Goal: Transaction & Acquisition: Subscribe to service/newsletter

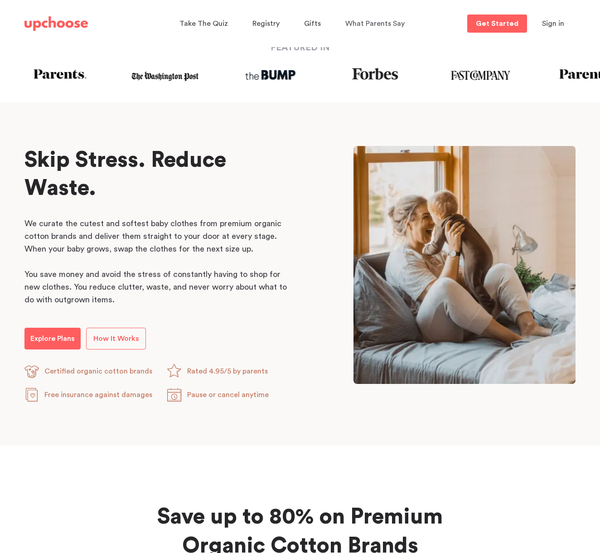
scroll to position [421, 0]
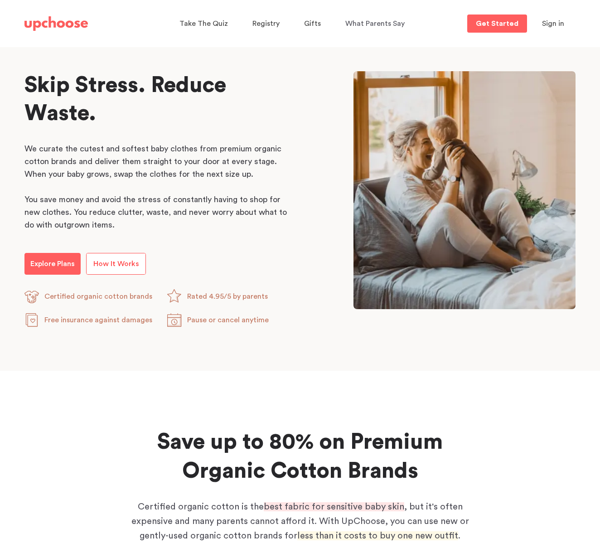
click at [124, 271] on link "How It Works" at bounding box center [116, 264] width 60 height 22
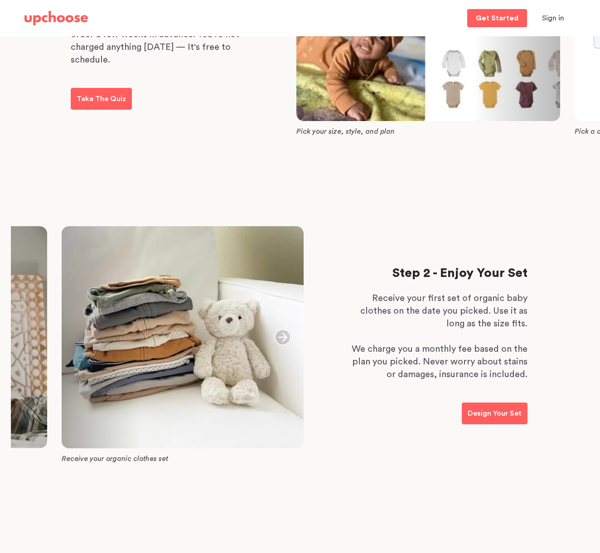
scroll to position [222, 0]
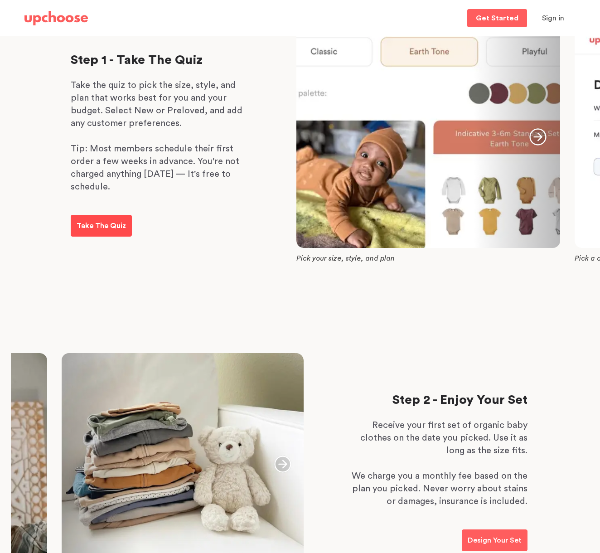
click at [103, 227] on p "Take The Quiz" at bounding box center [101, 225] width 49 height 11
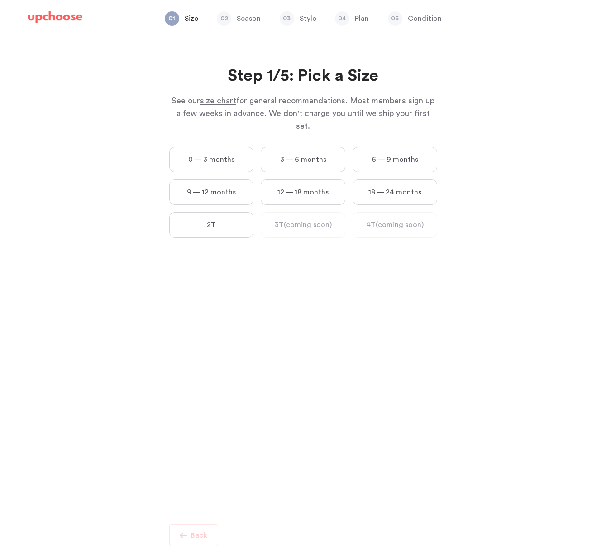
click at [316, 181] on label "12 — 18 months" at bounding box center [303, 191] width 85 height 25
click at [0, 0] on months "12 — 18 months" at bounding box center [0, 0] width 0 height 0
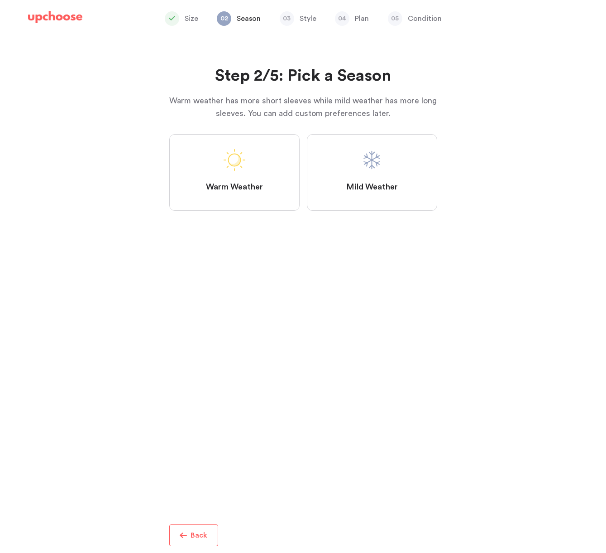
click at [378, 178] on label "Mild Weather" at bounding box center [372, 172] width 130 height 77
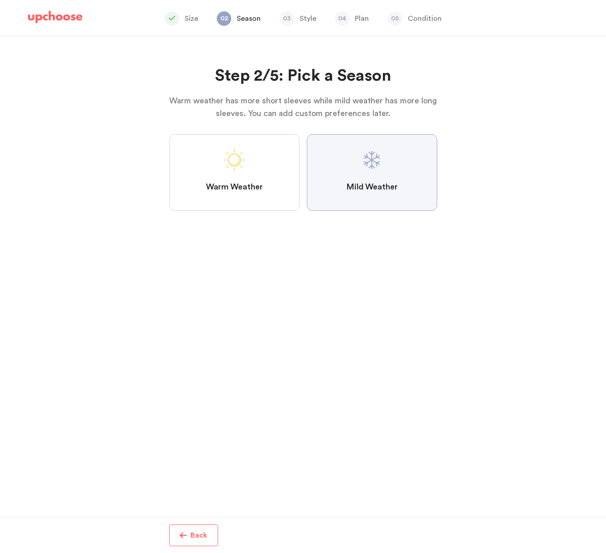
click at [0, 0] on Weather "Mild Weather" at bounding box center [0, 0] width 0 height 0
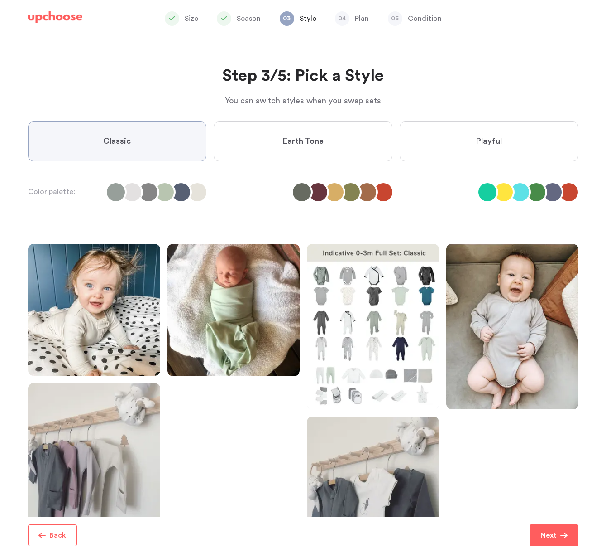
click at [288, 129] on label "Earth Tone" at bounding box center [303, 141] width 179 height 40
click at [0, 0] on Tone "Earth Tone" at bounding box center [0, 0] width 0 height 0
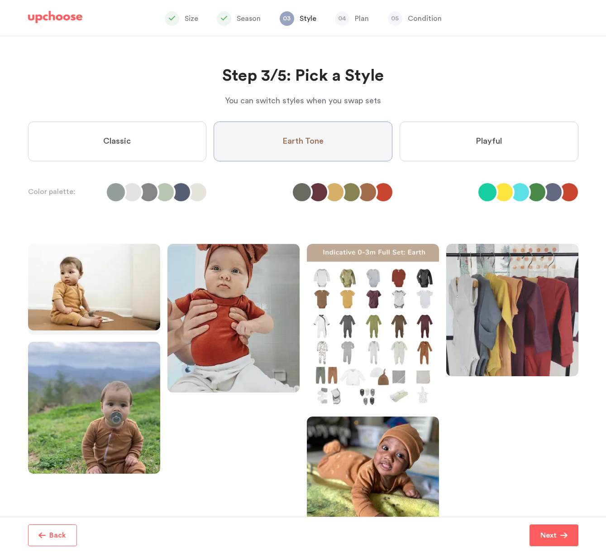
click at [165, 135] on label "Classic" at bounding box center [117, 141] width 179 height 40
click at [0, 0] on input "Classic" at bounding box center [0, 0] width 0 height 0
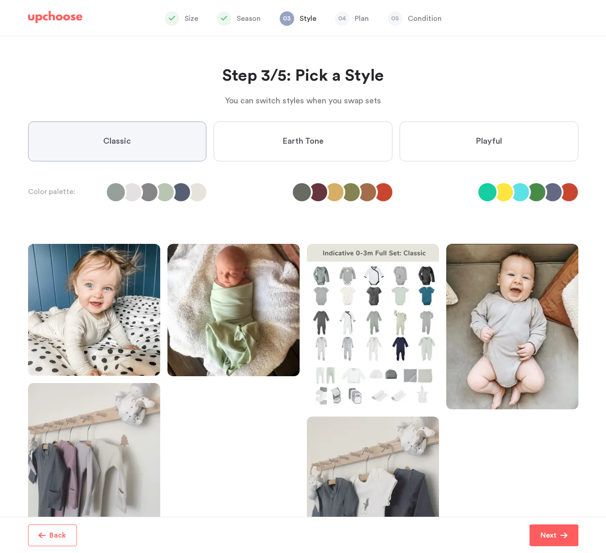
click at [312, 149] on label "Earth Tone" at bounding box center [303, 141] width 179 height 40
click at [0, 0] on Tone "Earth Tone" at bounding box center [0, 0] width 0 height 0
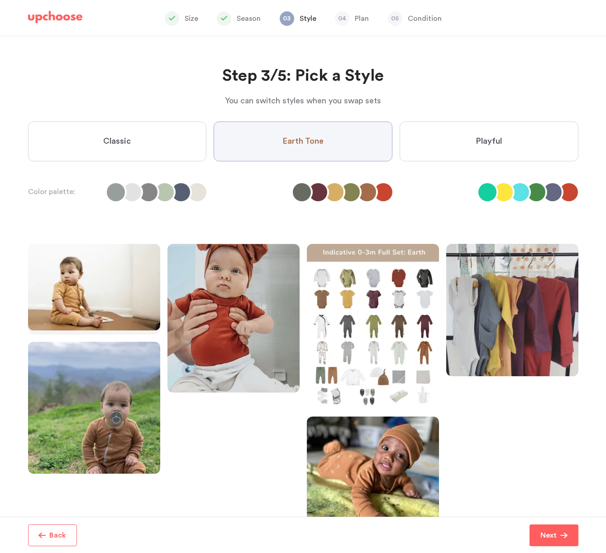
click at [460, 139] on label "Playful" at bounding box center [489, 141] width 179 height 40
click at [0, 0] on input "Playful" at bounding box center [0, 0] width 0 height 0
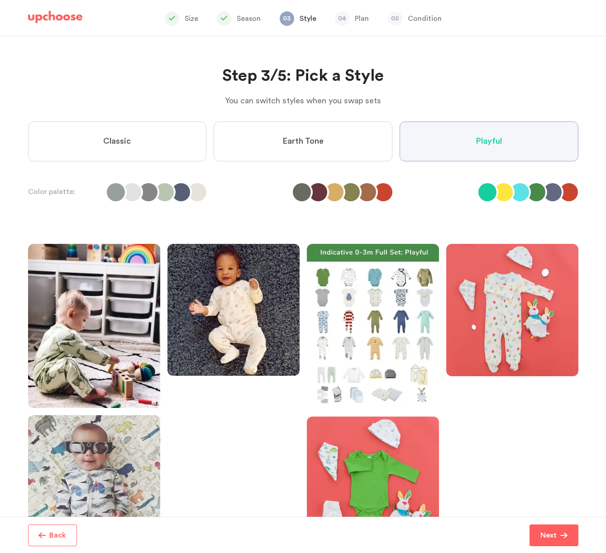
click at [329, 141] on label "Earth Tone" at bounding box center [303, 141] width 179 height 40
click at [0, 0] on Tone "Earth Tone" at bounding box center [0, 0] width 0 height 0
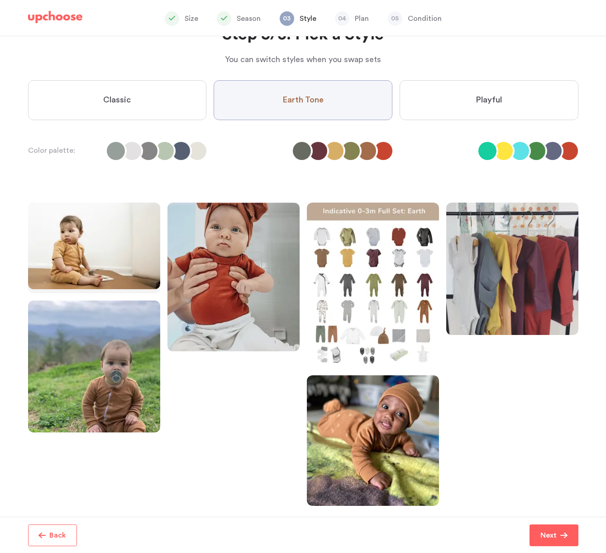
scroll to position [45, 0]
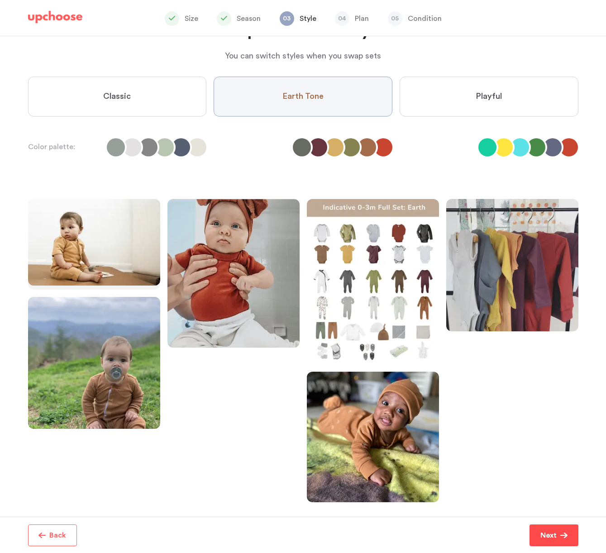
click at [556, 536] on p "Next" at bounding box center [549, 534] width 16 height 11
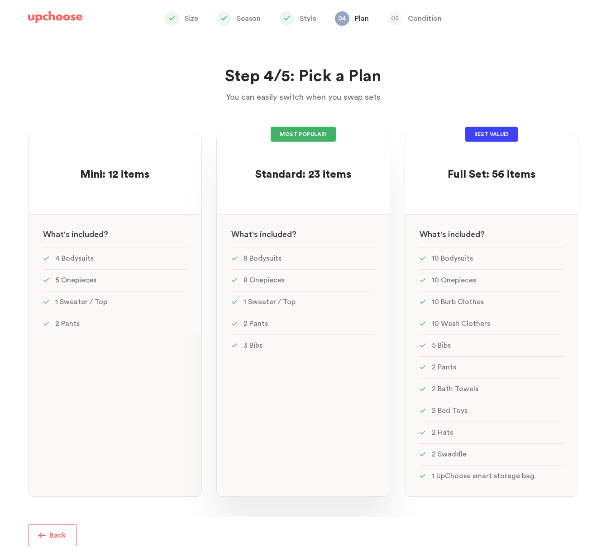
click at [303, 341] on li "3 Bibs" at bounding box center [303, 345] width 144 height 22
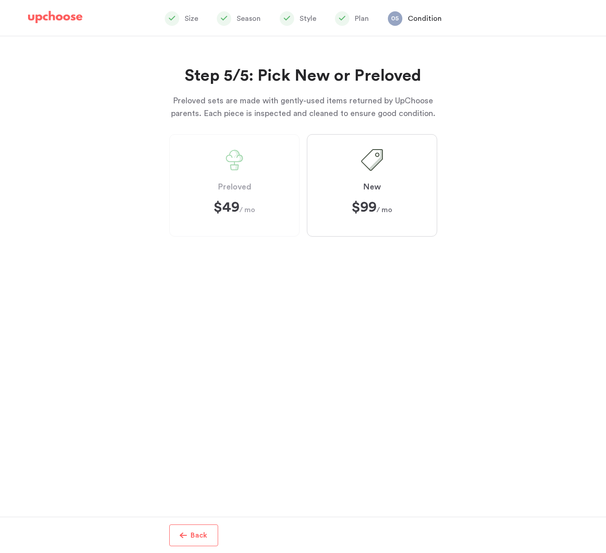
click at [250, 180] on label "Preloved $49 $49 / mo" at bounding box center [234, 185] width 130 height 102
click at [256, 208] on label "Preloved $49 $49 / mo" at bounding box center [234, 185] width 130 height 102
click at [364, 200] on strong "$99" at bounding box center [364, 207] width 25 height 14
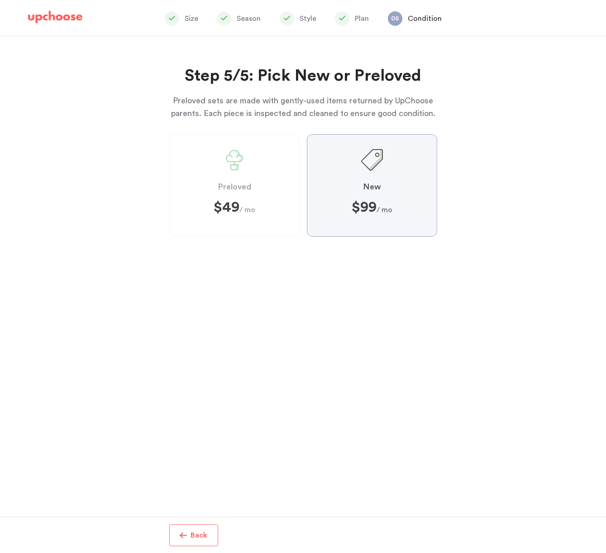
click at [0, 0] on input "New $99 ﻿ $99 / mo" at bounding box center [0, 0] width 0 height 0
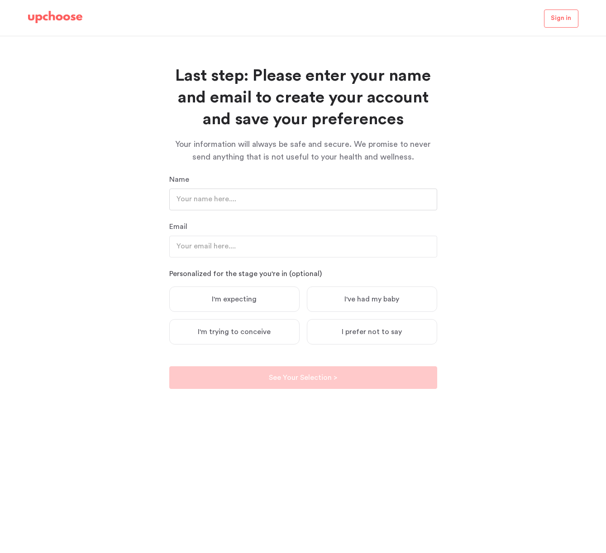
click at [258, 210] on input "text" at bounding box center [303, 199] width 268 height 22
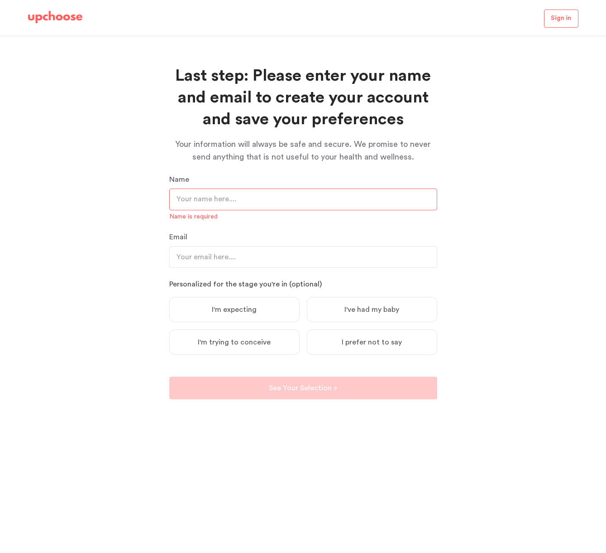
click at [157, 82] on div "Last step: Please enter your name and email to create your account and save you…" at bounding box center [303, 294] width 606 height 516
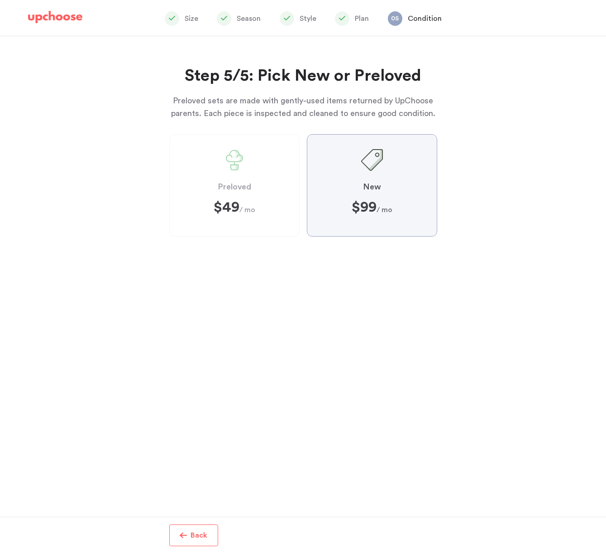
scroll to position [45, 0]
click at [259, 178] on label "Preloved $49 $49 / mo" at bounding box center [234, 185] width 130 height 102
click at [264, 208] on label "Preloved $49 $49 / mo" at bounding box center [234, 185] width 130 height 102
click at [272, 186] on label "Preloved $49 $49 / mo" at bounding box center [234, 185] width 130 height 102
click at [361, 22] on p "Plan" at bounding box center [362, 18] width 14 height 11
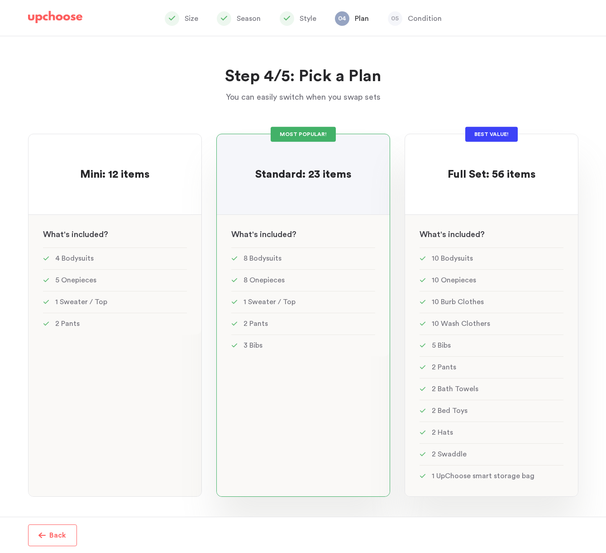
click at [437, 267] on li "10 Bodysuits" at bounding box center [492, 258] width 144 height 22
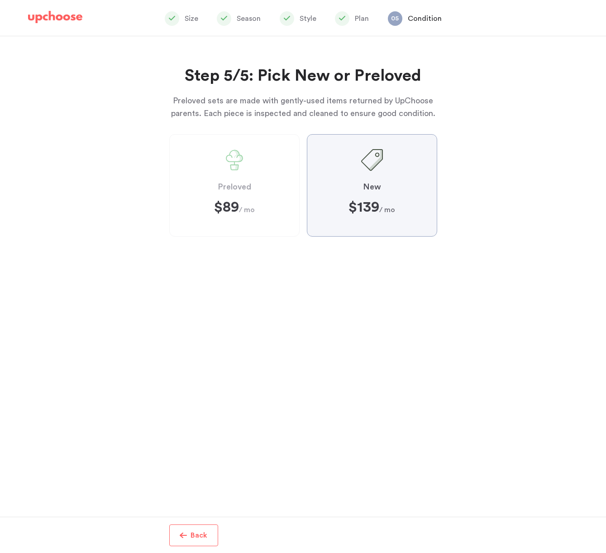
click at [251, 163] on label "Preloved $89 $89 / mo" at bounding box center [234, 185] width 130 height 102
click at [362, 18] on p "Plan" at bounding box center [362, 18] width 14 height 11
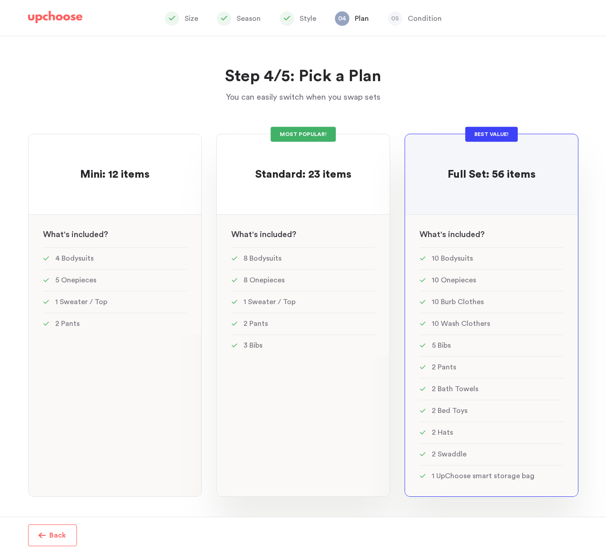
click at [305, 180] on span "Standard: 23 items" at bounding box center [303, 174] width 96 height 11
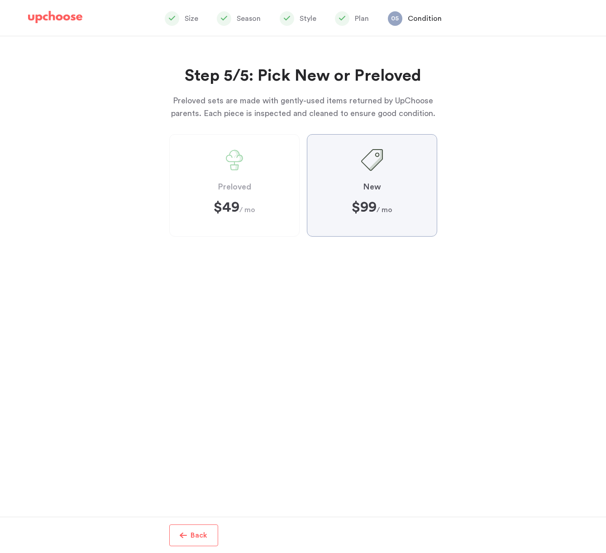
click at [360, 15] on p "Plan" at bounding box center [362, 18] width 14 height 11
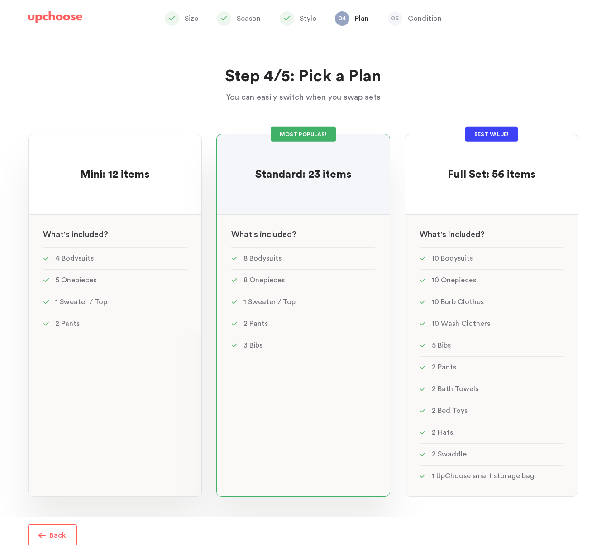
click at [104, 247] on li "4 Bodysuits" at bounding box center [115, 258] width 144 height 22
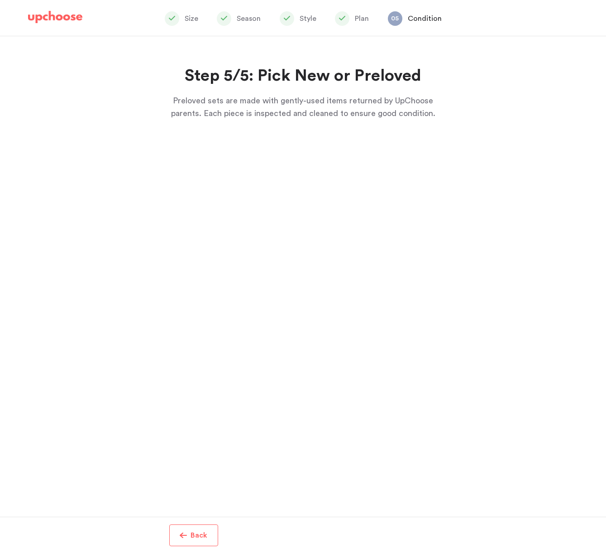
click at [381, 197] on label "New $59 $59 / mo" at bounding box center [372, 185] width 130 height 102
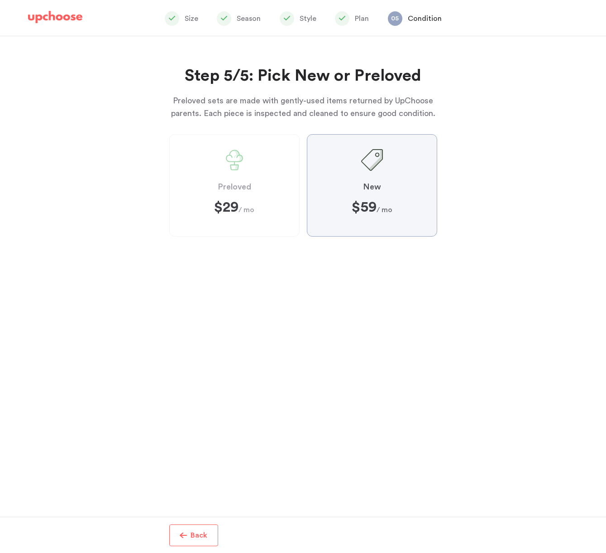
click at [0, 0] on input "New $59 $59 / mo" at bounding box center [0, 0] width 0 height 0
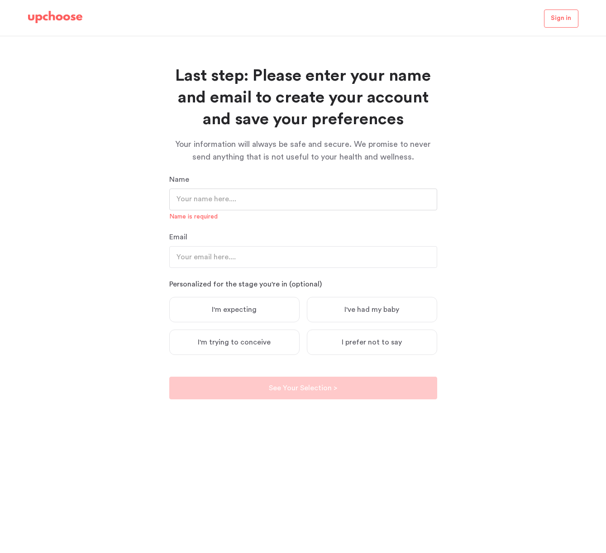
click at [202, 207] on input "text" at bounding box center [303, 199] width 268 height 22
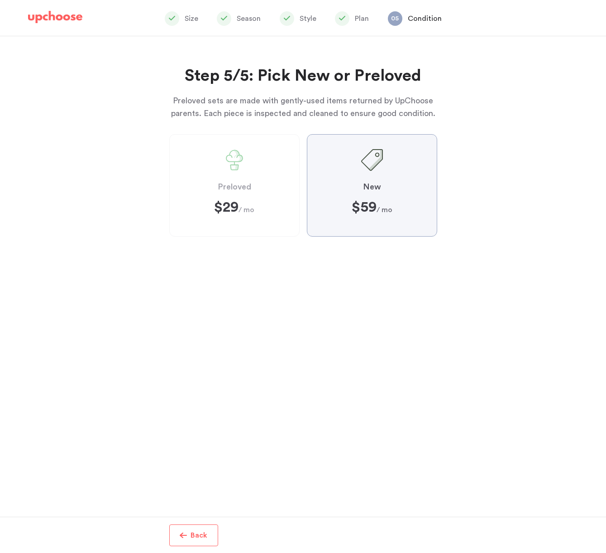
scroll to position [45, 0]
